Goal: Use online tool/utility: Utilize a website feature to perform a specific function

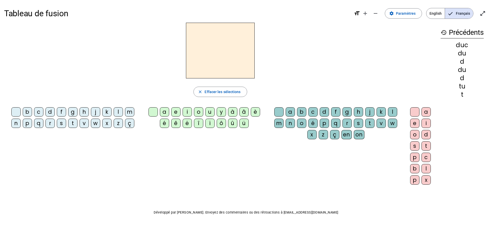
click at [61, 122] on div "s" at bounding box center [61, 123] width 9 height 9
click at [184, 112] on div "i" at bounding box center [187, 111] width 9 height 9
click at [390, 108] on div "l" at bounding box center [392, 111] width 9 height 9
click at [417, 135] on div "o" at bounding box center [414, 134] width 9 height 9
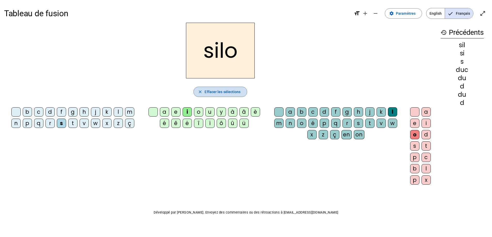
click at [212, 91] on span "Effacer les sélections" at bounding box center [223, 92] width 36 height 6
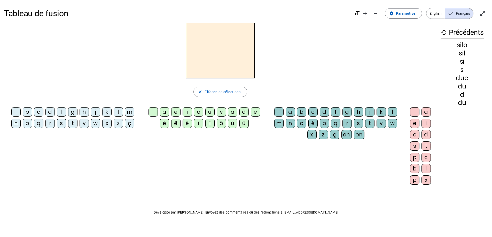
click at [60, 122] on div "s" at bounding box center [61, 123] width 9 height 9
click at [186, 109] on div "i" at bounding box center [187, 111] width 9 height 9
click at [391, 110] on div "l" at bounding box center [392, 111] width 9 height 9
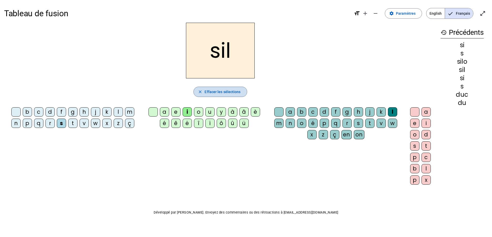
click at [217, 90] on span "Effacer les sélections" at bounding box center [223, 92] width 36 height 6
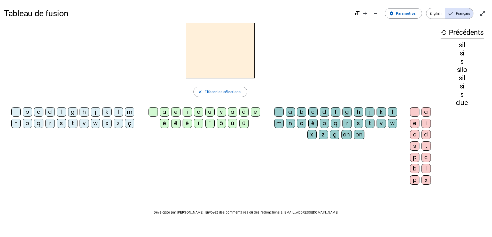
click at [63, 123] on div "s" at bounding box center [61, 123] width 9 height 9
click at [187, 110] on div "i" at bounding box center [187, 111] width 9 height 9
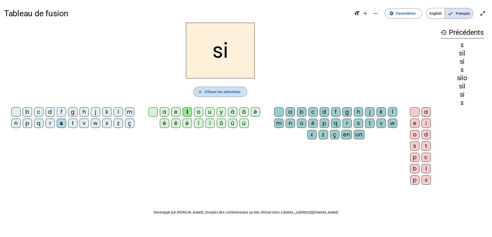
click at [207, 94] on span "Effacer les sélections" at bounding box center [223, 92] width 36 height 6
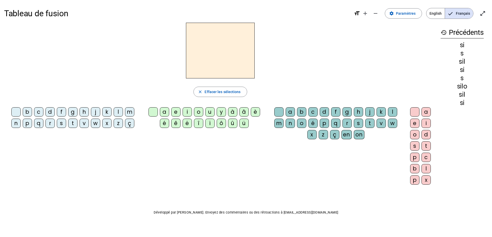
click at [58, 124] on div "s" at bounding box center [61, 123] width 9 height 9
click at [161, 110] on div "a" at bounding box center [164, 111] width 9 height 9
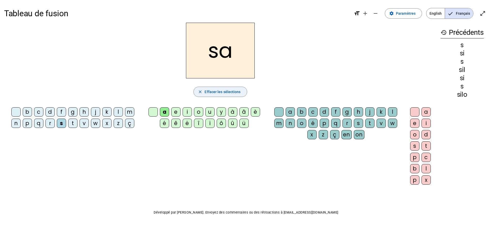
drag, startPoint x: 203, startPoint y: 92, endPoint x: 196, endPoint y: 95, distance: 7.5
click at [203, 92] on span "button" at bounding box center [220, 92] width 53 height 12
click at [64, 121] on div "s" at bounding box center [61, 123] width 9 height 9
click at [211, 108] on div "u" at bounding box center [209, 111] width 9 height 9
click at [222, 90] on span "Effacer les sélections" at bounding box center [223, 92] width 36 height 6
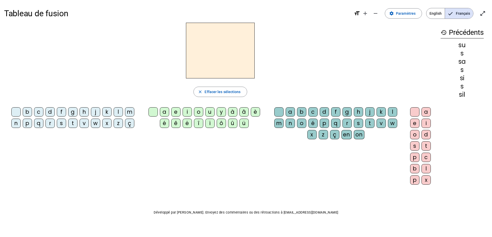
click at [80, 123] on div "v" at bounding box center [84, 123] width 9 height 9
drag, startPoint x: 207, startPoint y: 92, endPoint x: 177, endPoint y: 97, distance: 29.9
click at [207, 92] on span "Effacer les sélections" at bounding box center [223, 92] width 36 height 6
click at [69, 122] on div "t" at bounding box center [72, 123] width 9 height 9
click at [209, 109] on div "u" at bounding box center [209, 111] width 9 height 9
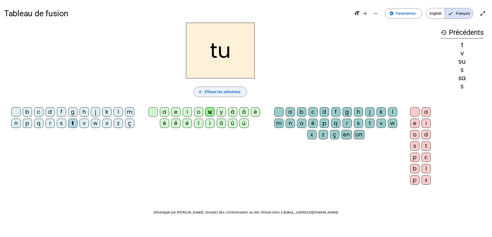
click at [226, 91] on span "Effacer les sélections" at bounding box center [223, 92] width 36 height 6
click at [48, 111] on div "d" at bounding box center [49, 111] width 9 height 9
click at [211, 112] on div "u" at bounding box center [209, 111] width 9 height 9
click at [220, 95] on span "Effacer les sélections" at bounding box center [223, 92] width 36 height 6
click at [50, 110] on div "d" at bounding box center [49, 111] width 9 height 9
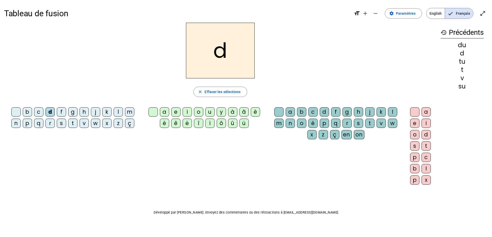
click at [174, 111] on div "e" at bounding box center [175, 111] width 9 height 9
click at [211, 94] on span "Effacer les sélections" at bounding box center [223, 92] width 36 height 6
click at [127, 112] on div "m" at bounding box center [129, 111] width 9 height 9
click at [173, 112] on div "e" at bounding box center [175, 111] width 9 height 9
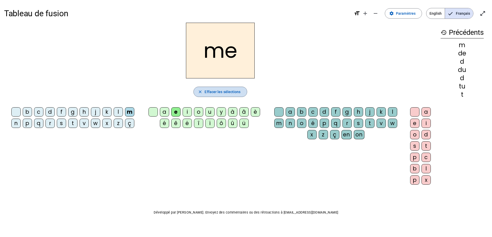
click at [221, 94] on span "Effacer les sélections" at bounding box center [223, 92] width 36 height 6
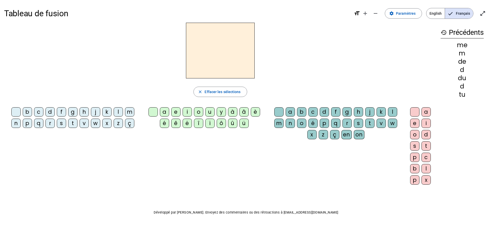
click at [74, 125] on div "t" at bounding box center [72, 123] width 9 height 9
click at [173, 111] on div "e" at bounding box center [175, 111] width 9 height 9
click at [223, 94] on span "Effacer les sélections" at bounding box center [223, 92] width 36 height 6
click at [97, 110] on div "j" at bounding box center [95, 111] width 9 height 9
click at [174, 113] on div "e" at bounding box center [175, 111] width 9 height 9
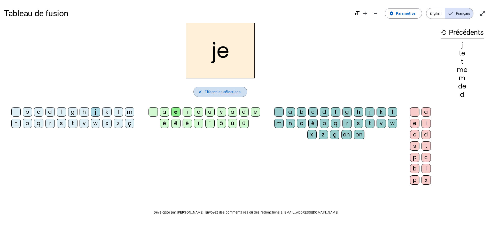
click at [212, 92] on span "Effacer les sélections" at bounding box center [223, 92] width 36 height 6
